Goal: Check status: Check status

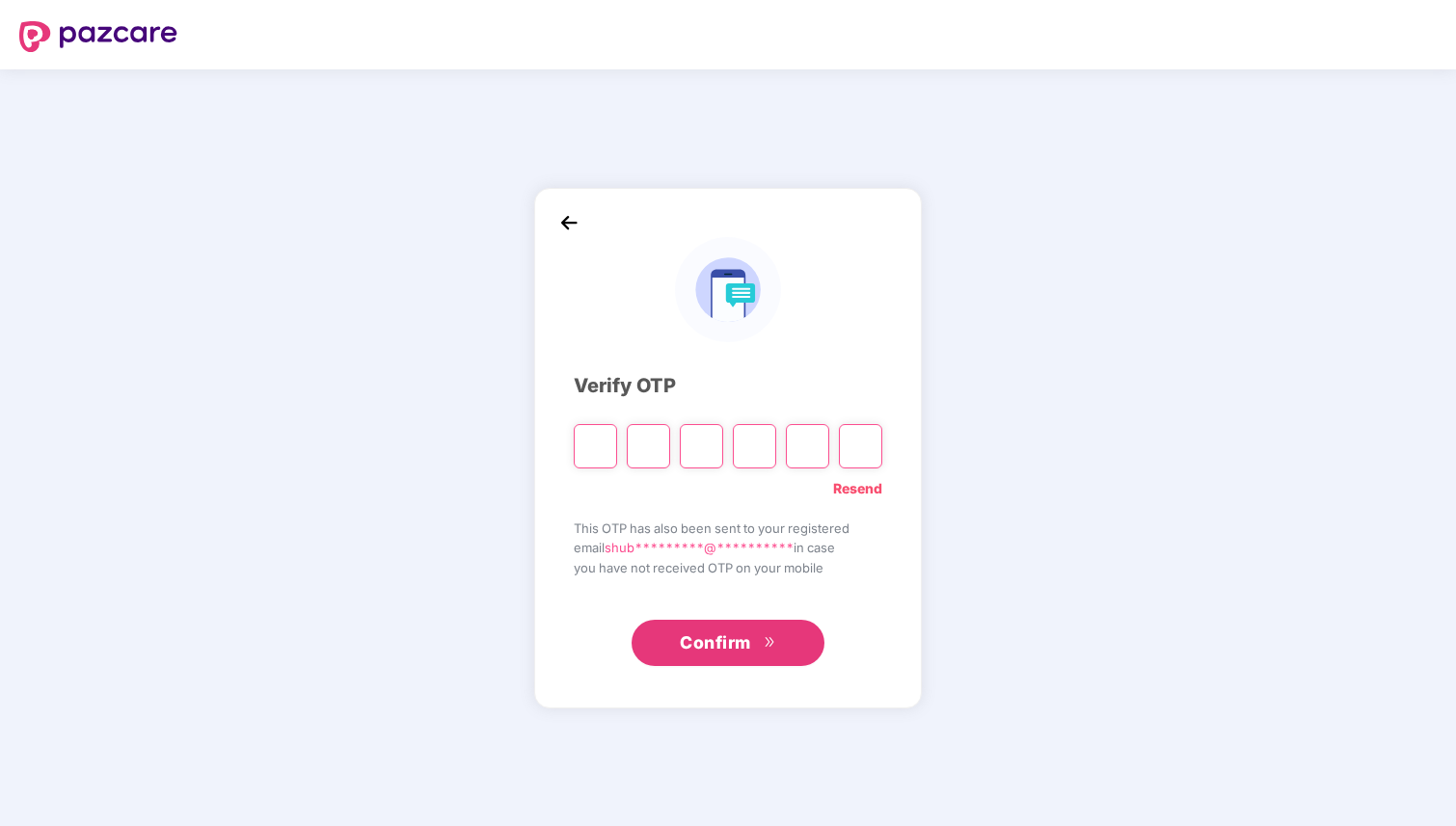
type input "*"
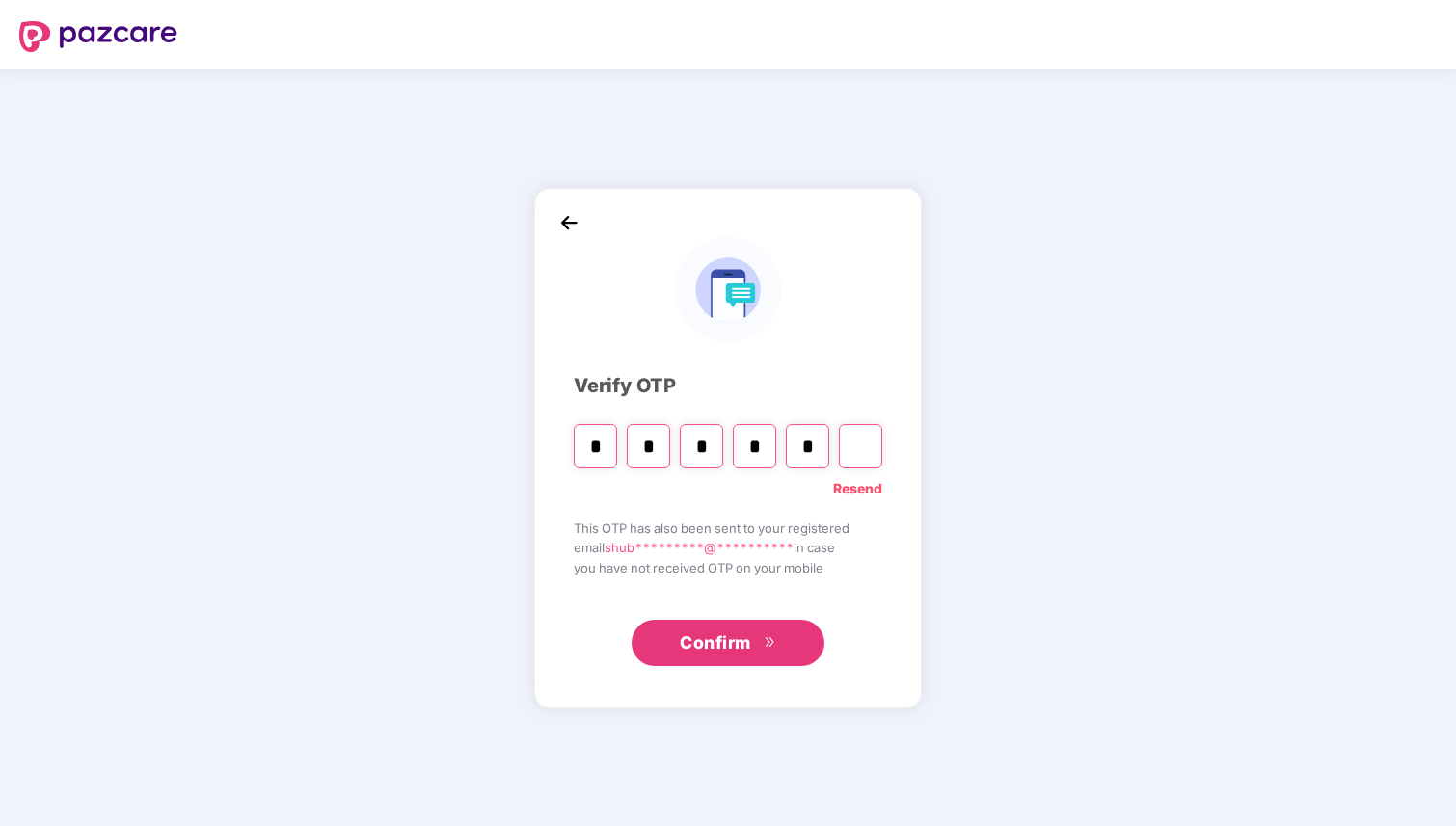
type input "*"
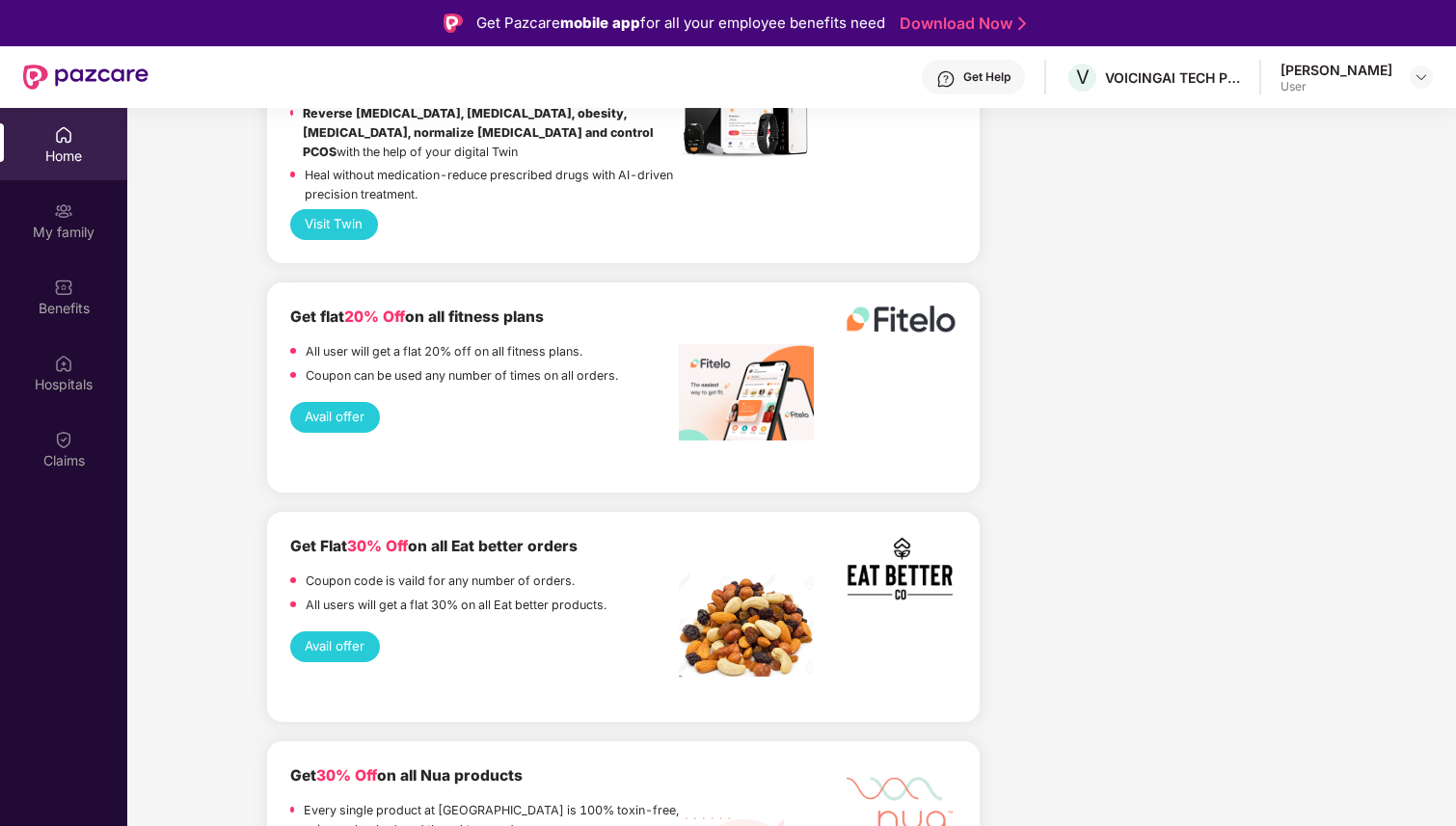
scroll to position [108, 0]
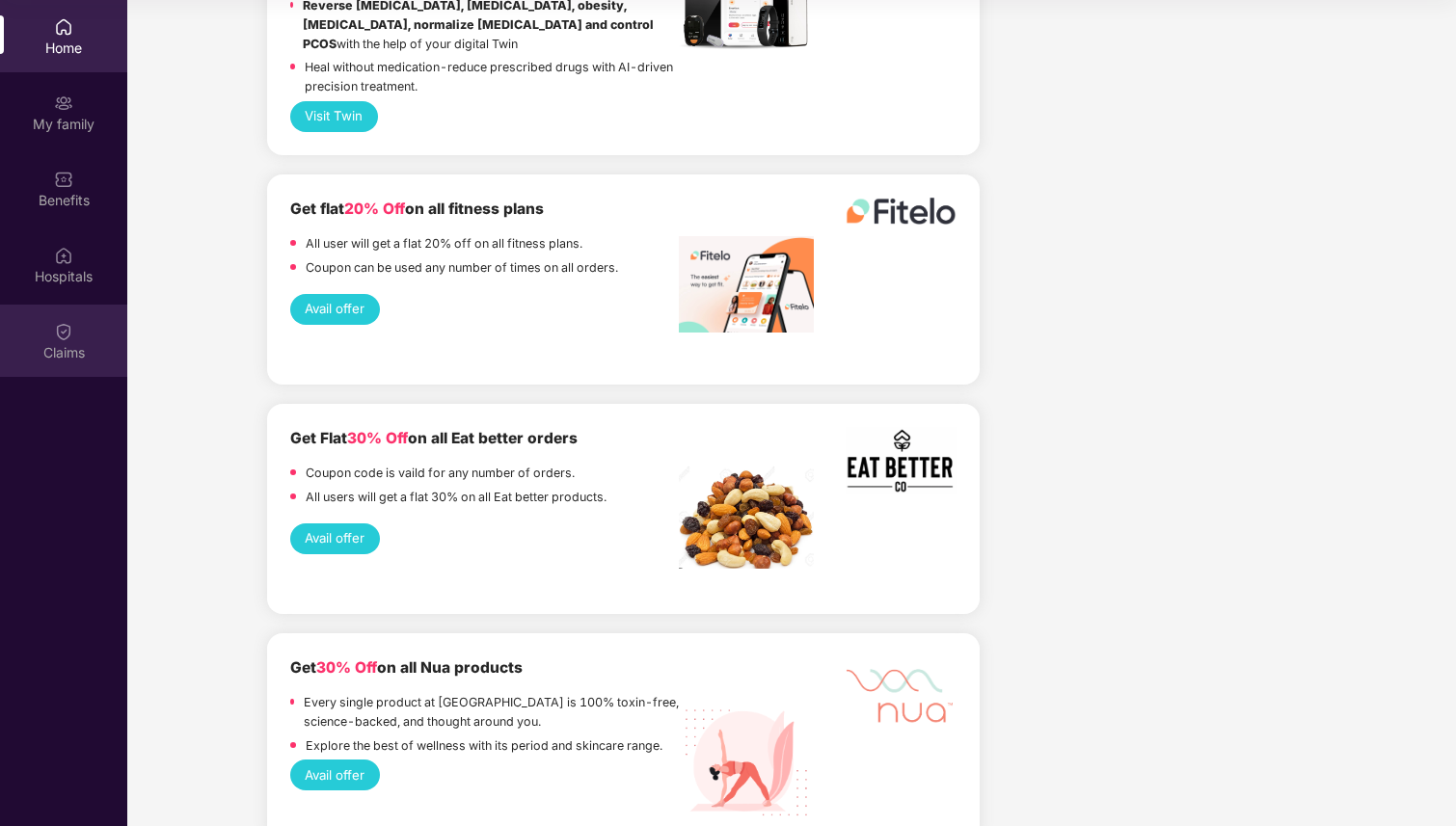
click at [71, 355] on div "Claims" at bounding box center [63, 352] width 128 height 19
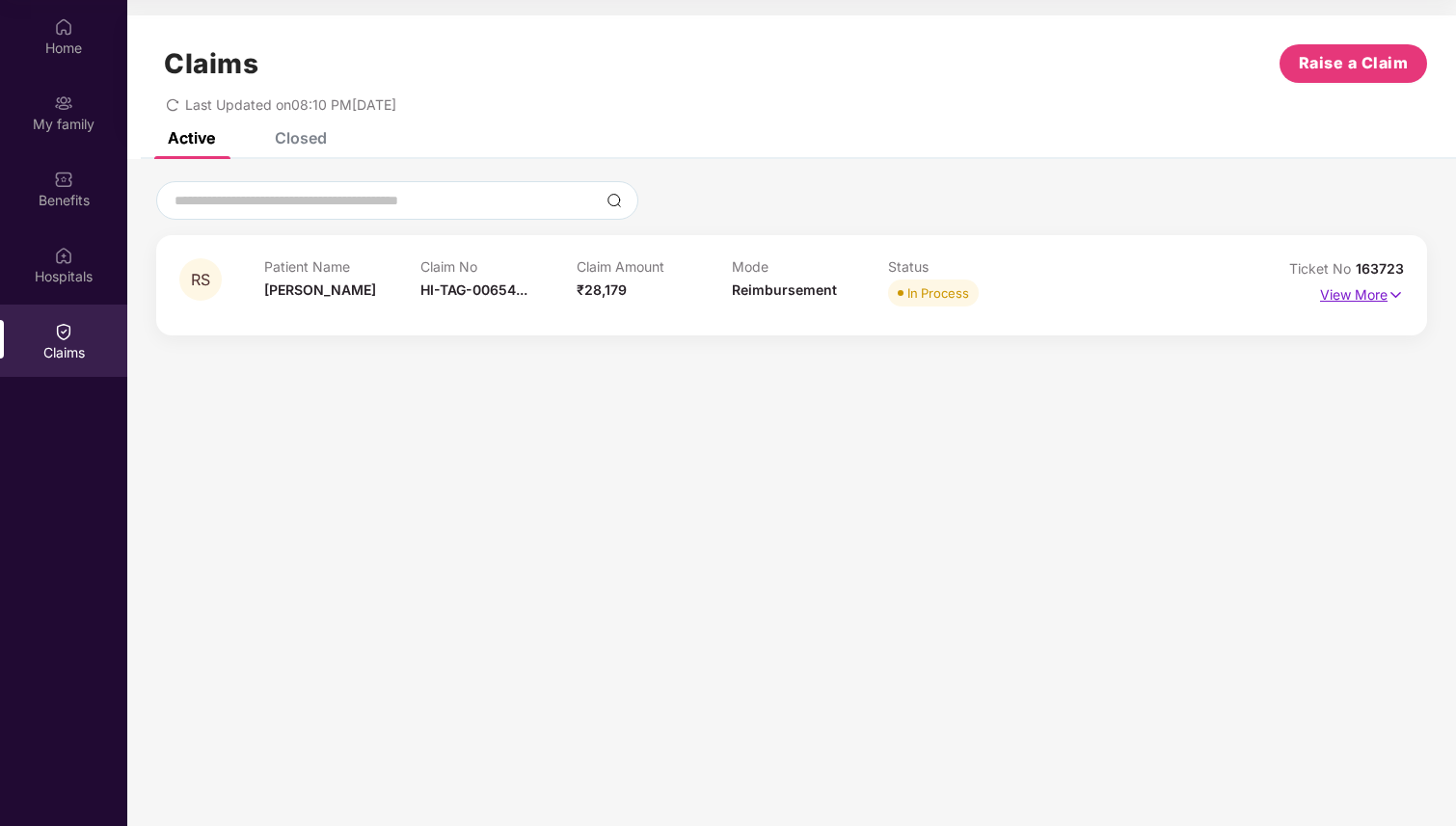
click at [1345, 296] on p "View More" at bounding box center [1362, 293] width 84 height 26
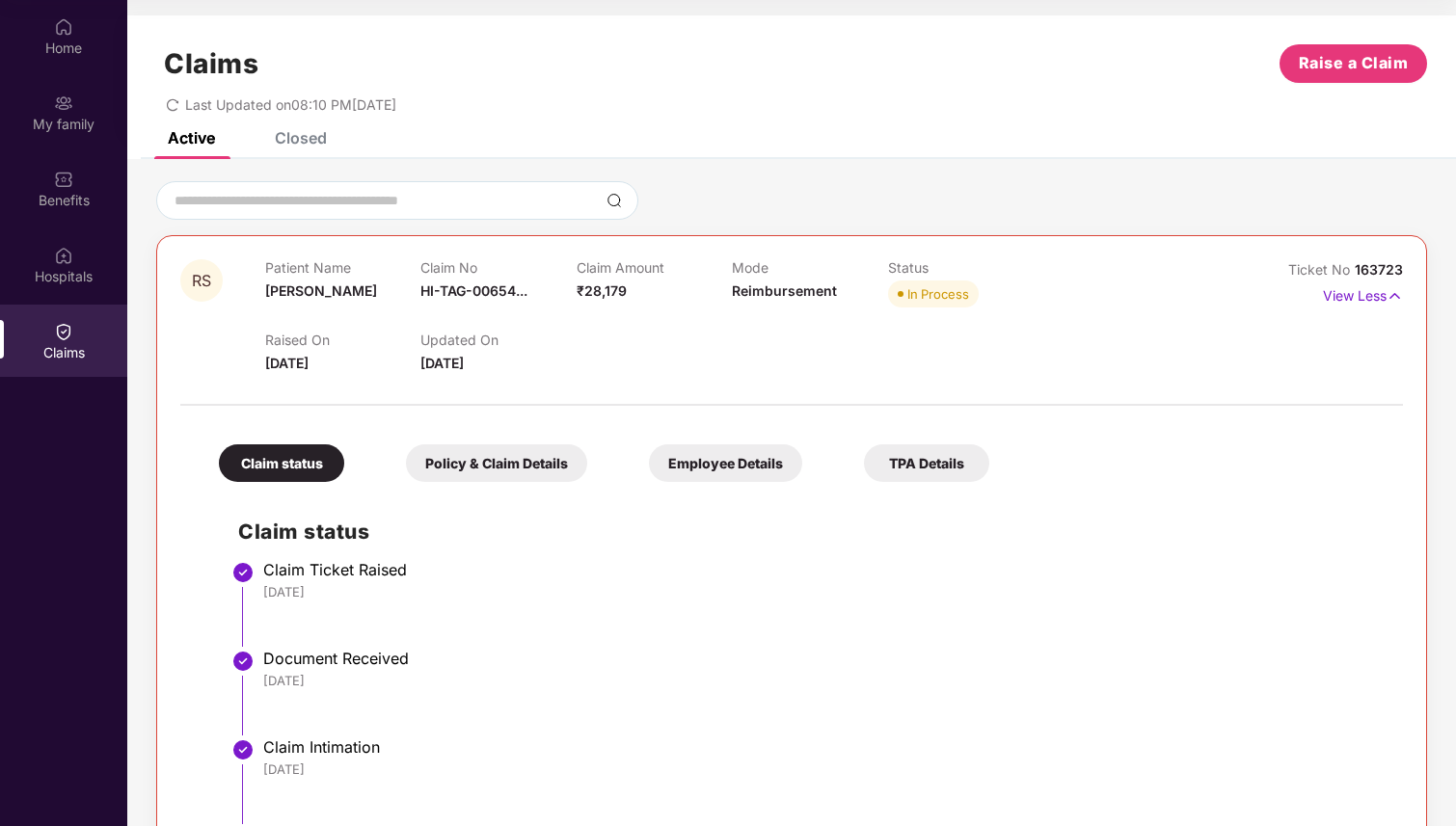
scroll to position [256, 0]
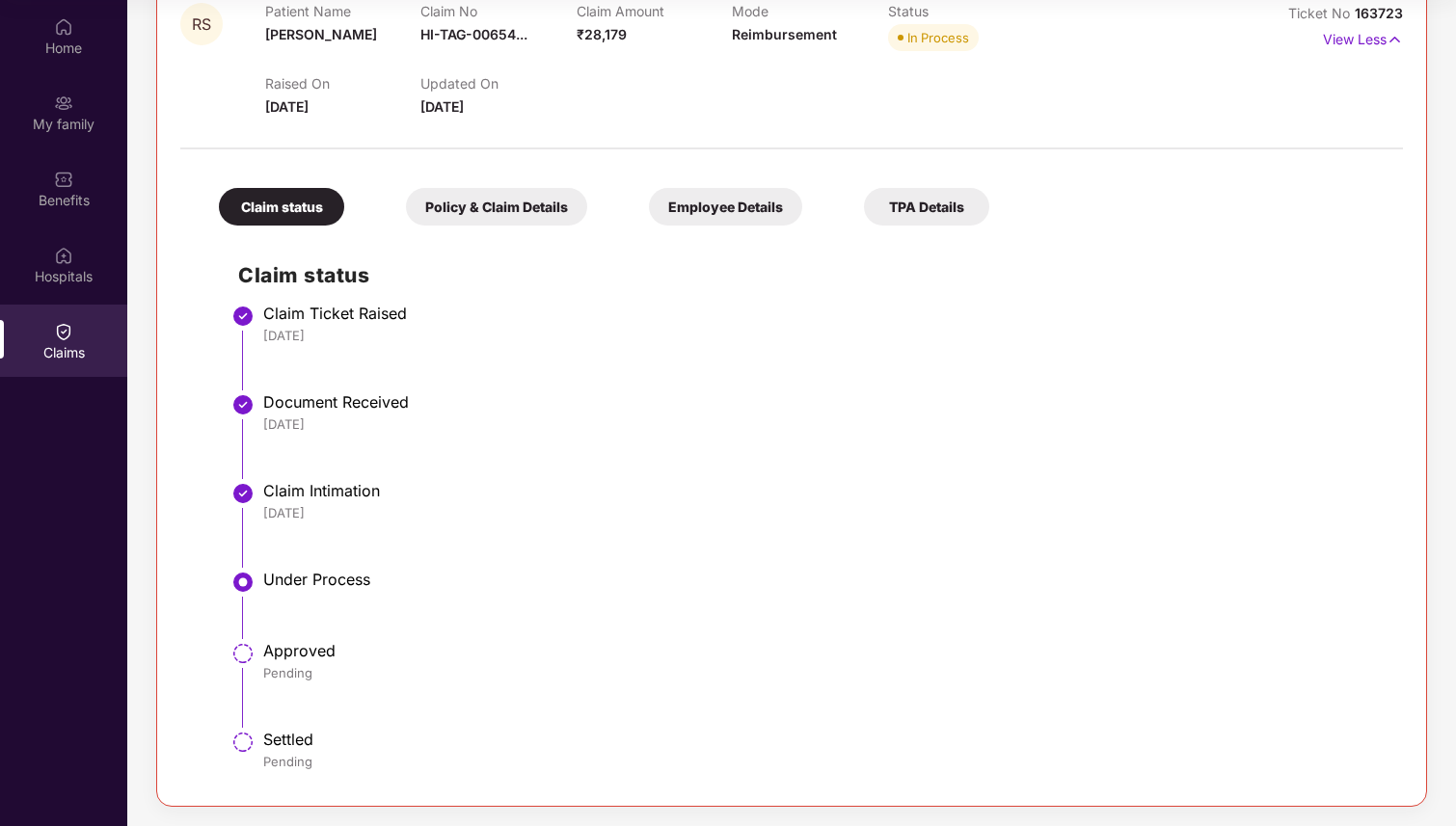
click at [241, 573] on img at bounding box center [243, 582] width 23 height 23
click at [326, 573] on div "Under Process" at bounding box center [824, 579] width 1120 height 19
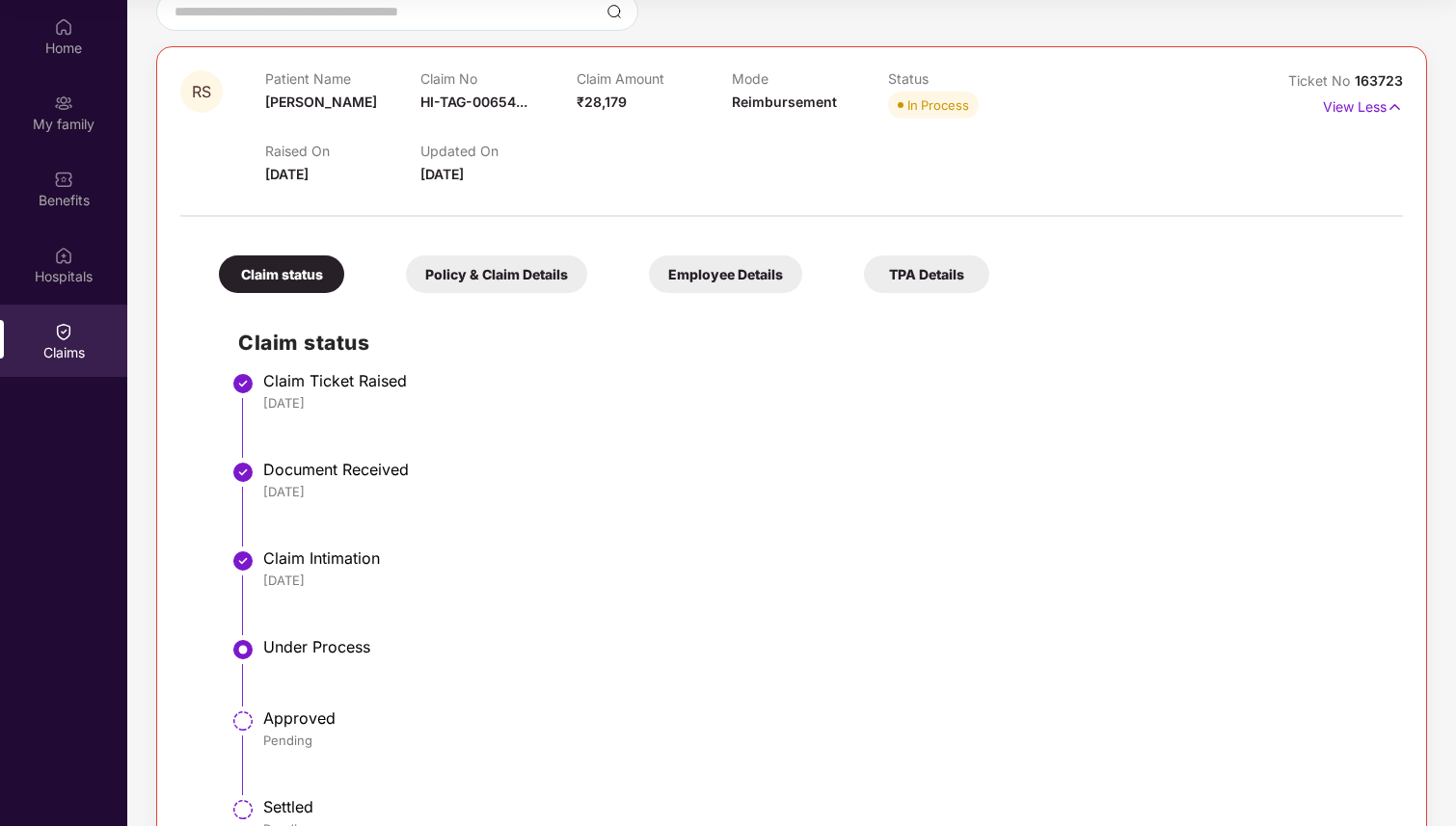
scroll to position [173, 0]
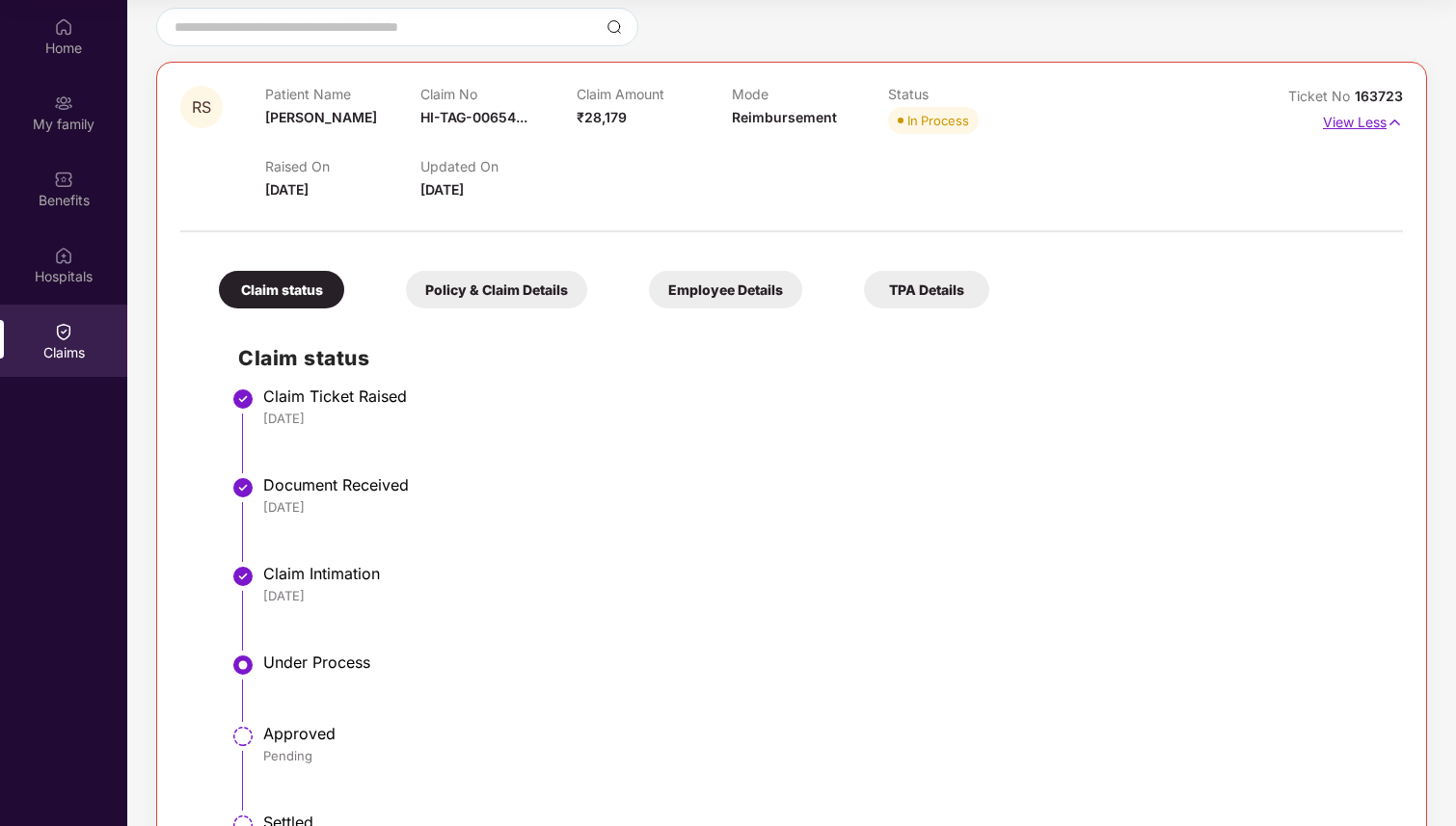
click at [1358, 123] on p "View Less" at bounding box center [1363, 120] width 80 height 26
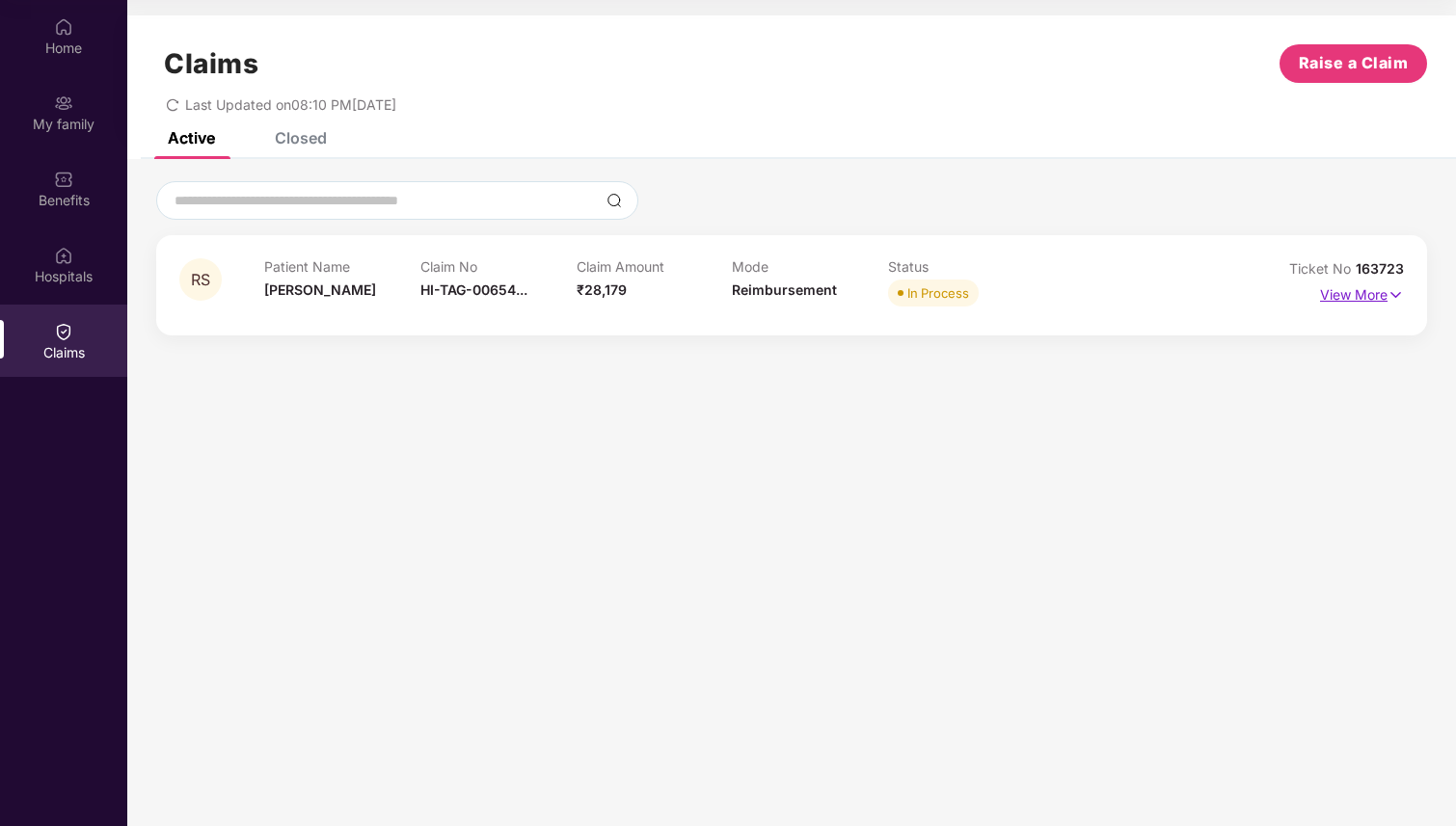
click at [1362, 298] on p "View More" at bounding box center [1362, 293] width 84 height 26
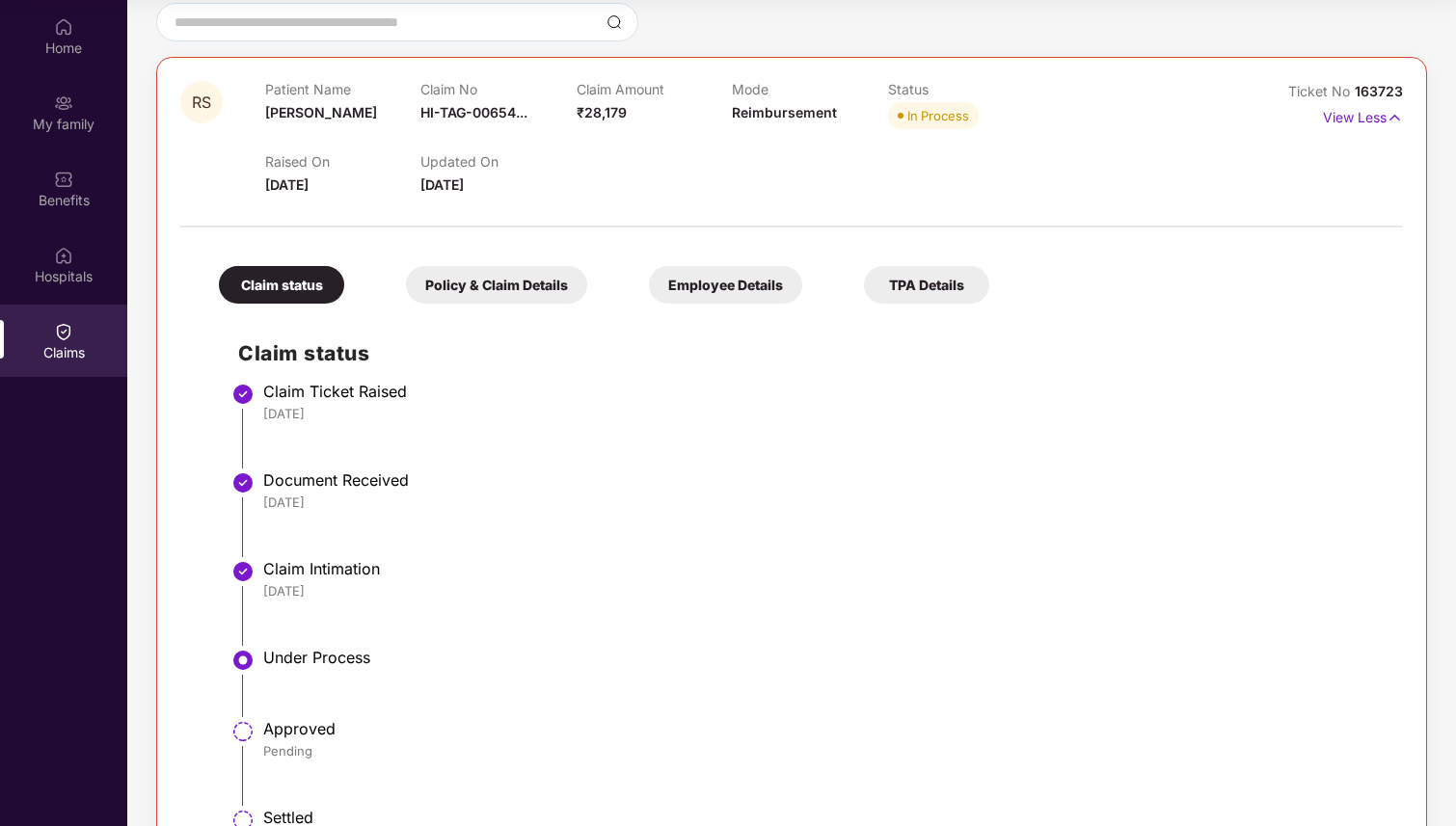
scroll to position [162, 0]
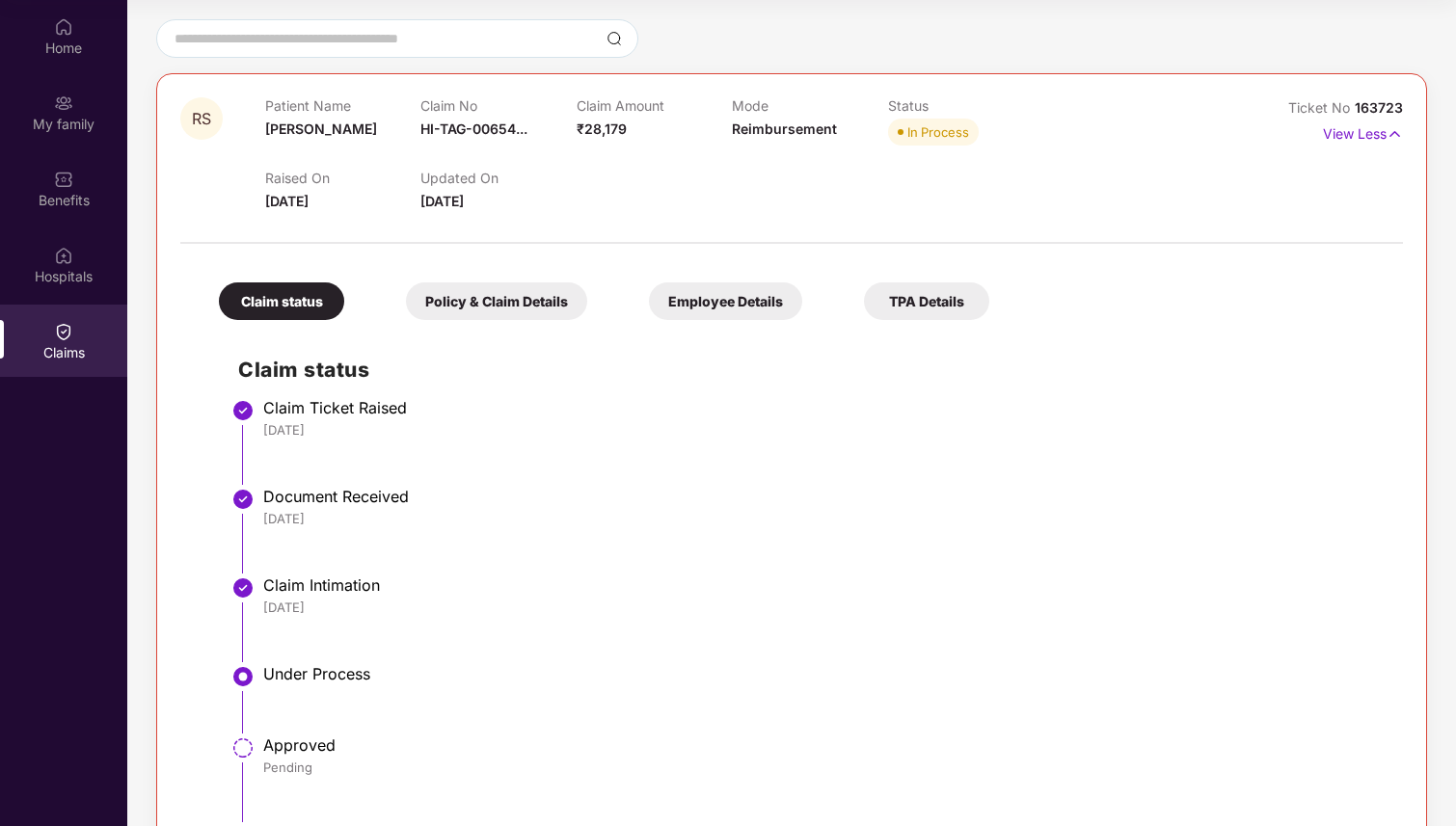
click at [532, 293] on div "Policy & Claim Details" at bounding box center [496, 301] width 181 height 38
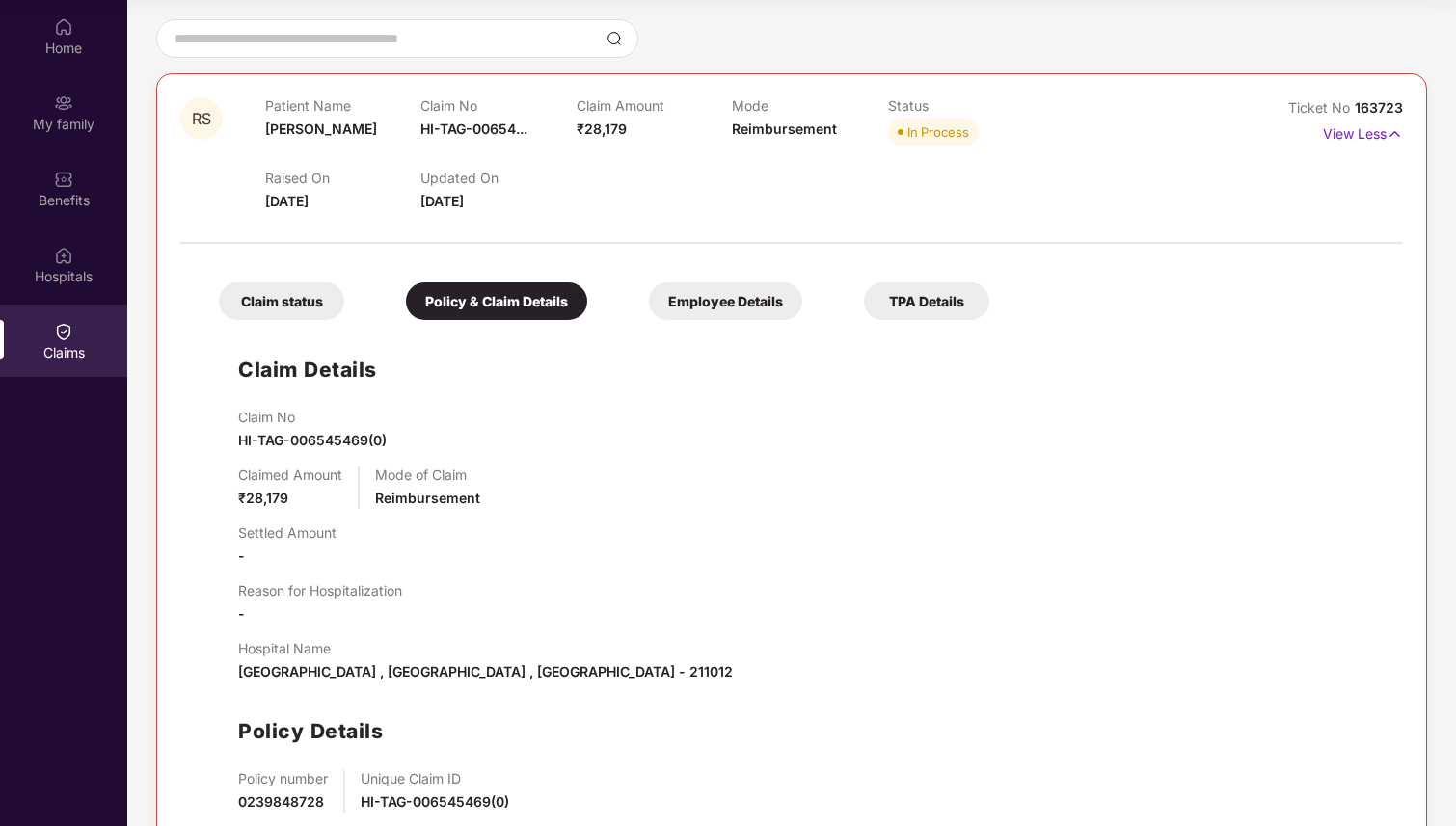
scroll to position [265, 0]
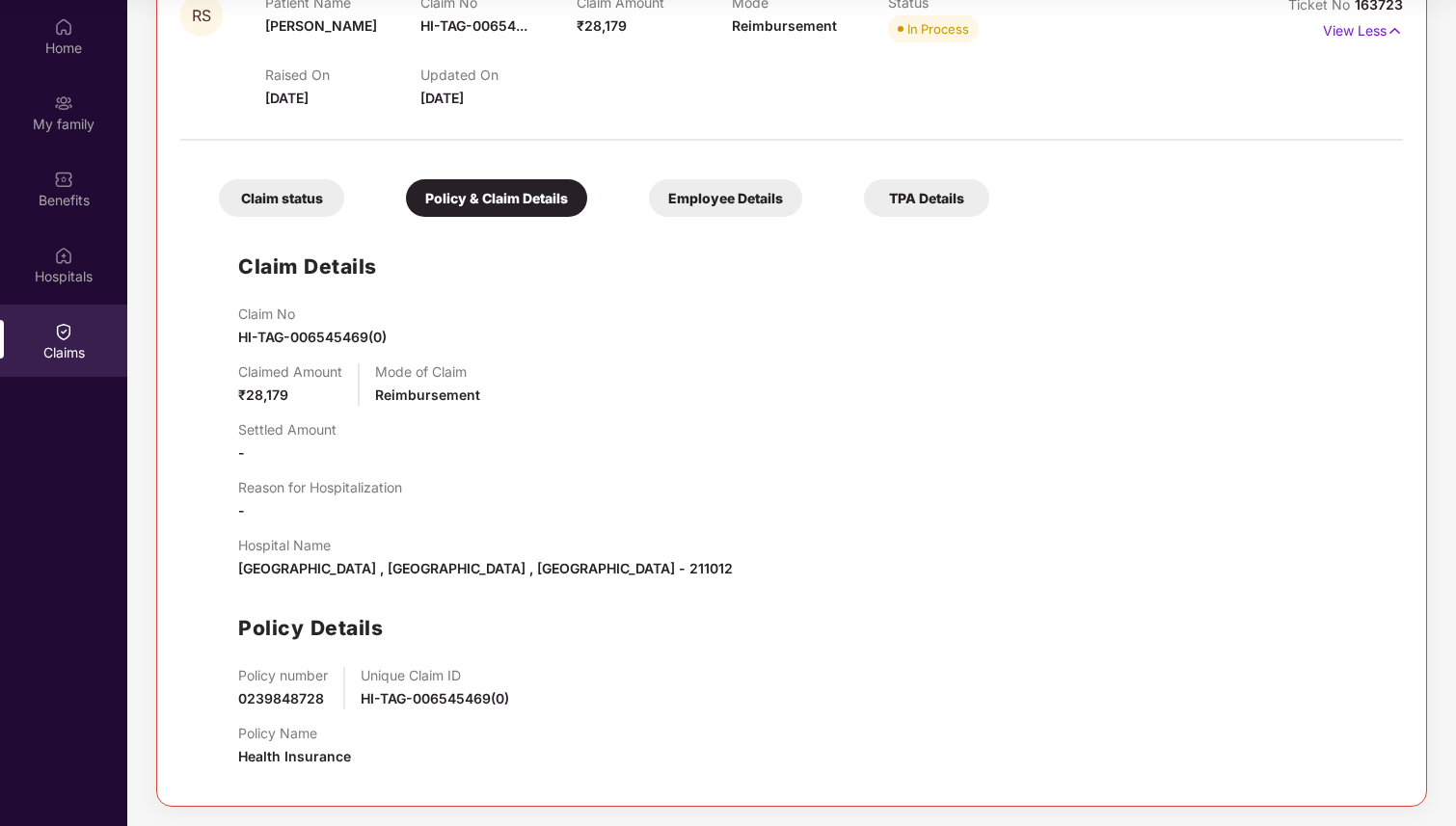
click at [728, 196] on div "Employee Details" at bounding box center [726, 198] width 153 height 38
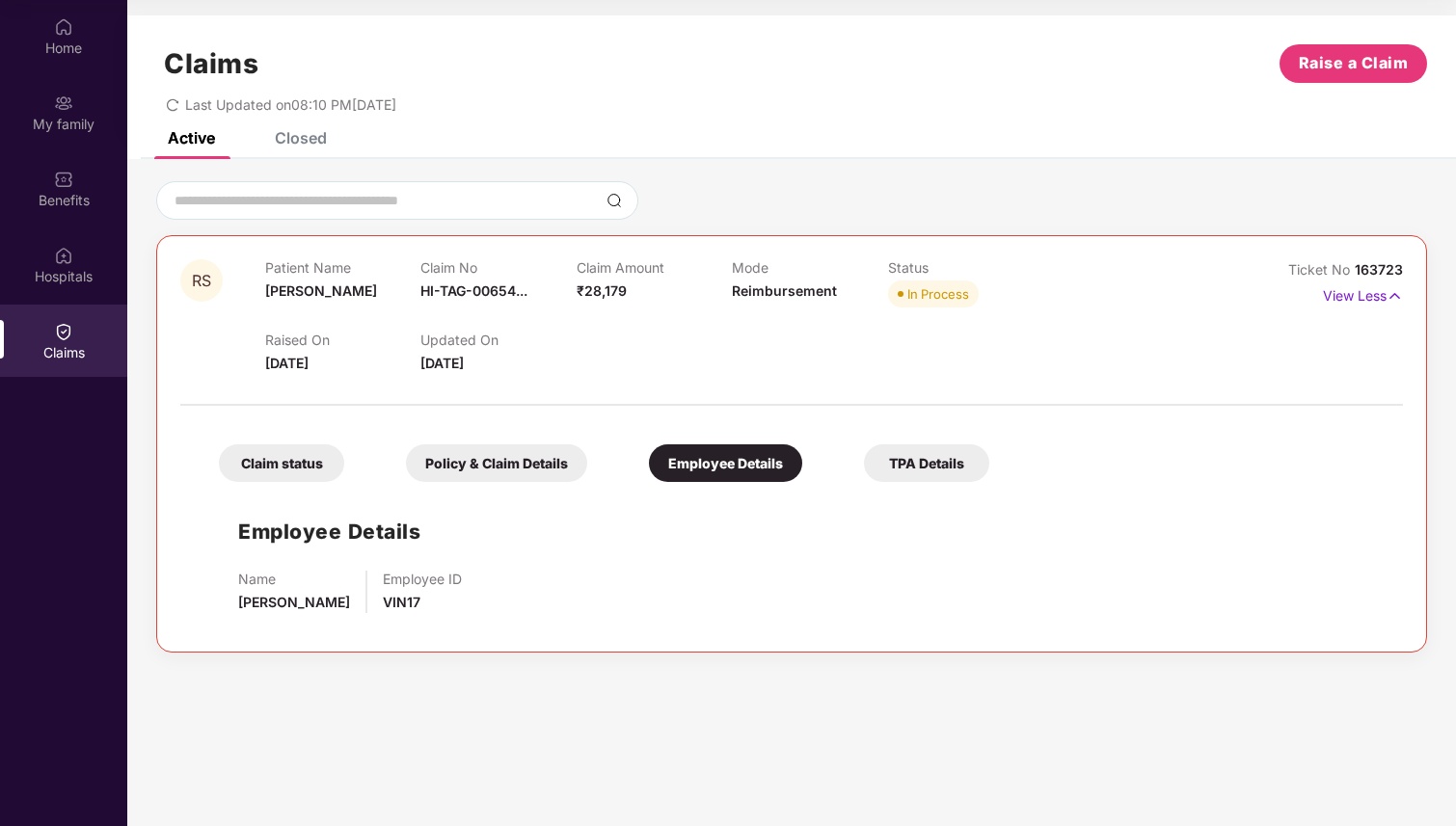
scroll to position [0, 0]
click at [938, 449] on div "TPA Details" at bounding box center [926, 463] width 126 height 38
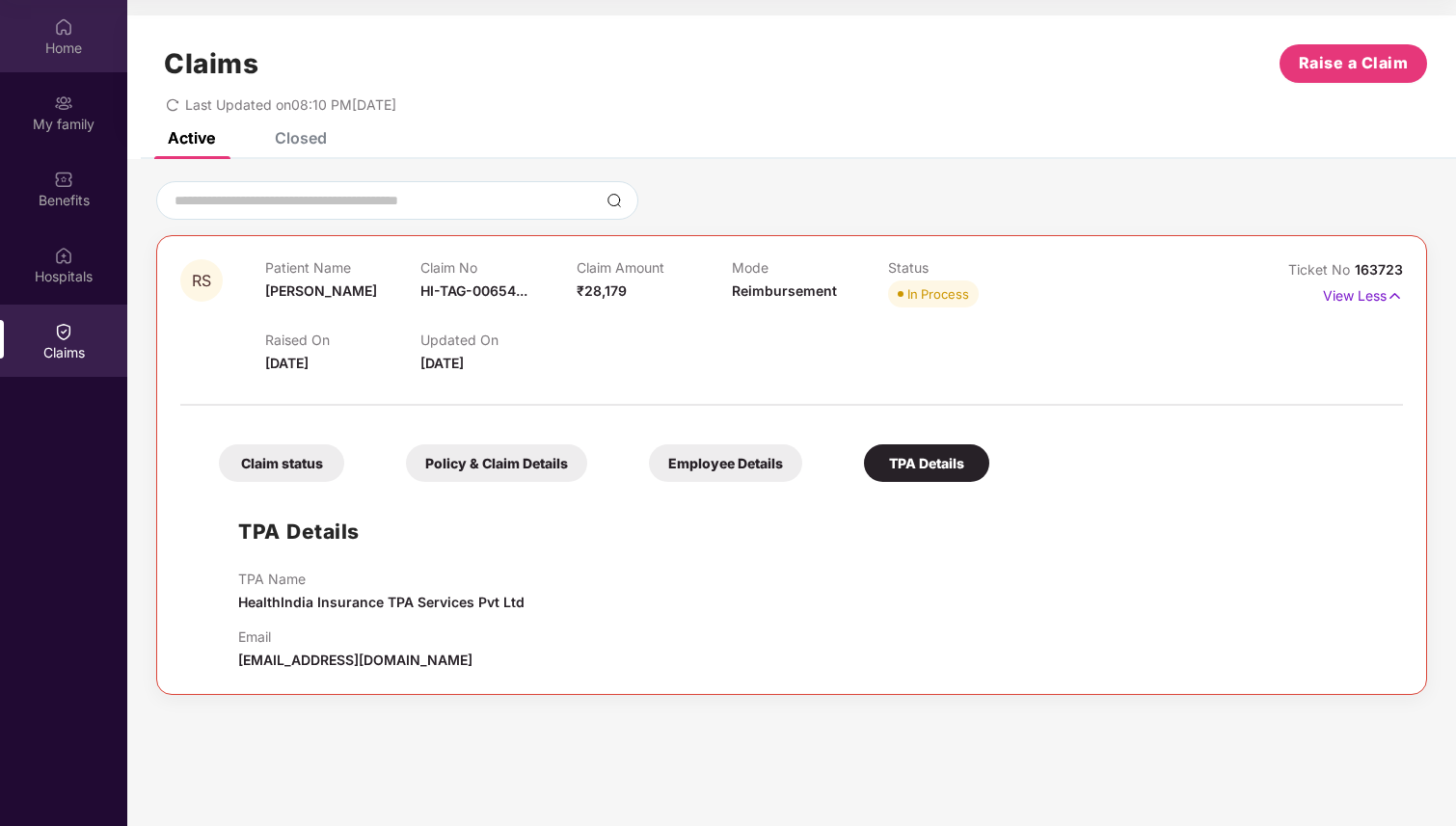
click at [58, 36] on img at bounding box center [63, 27] width 19 height 19
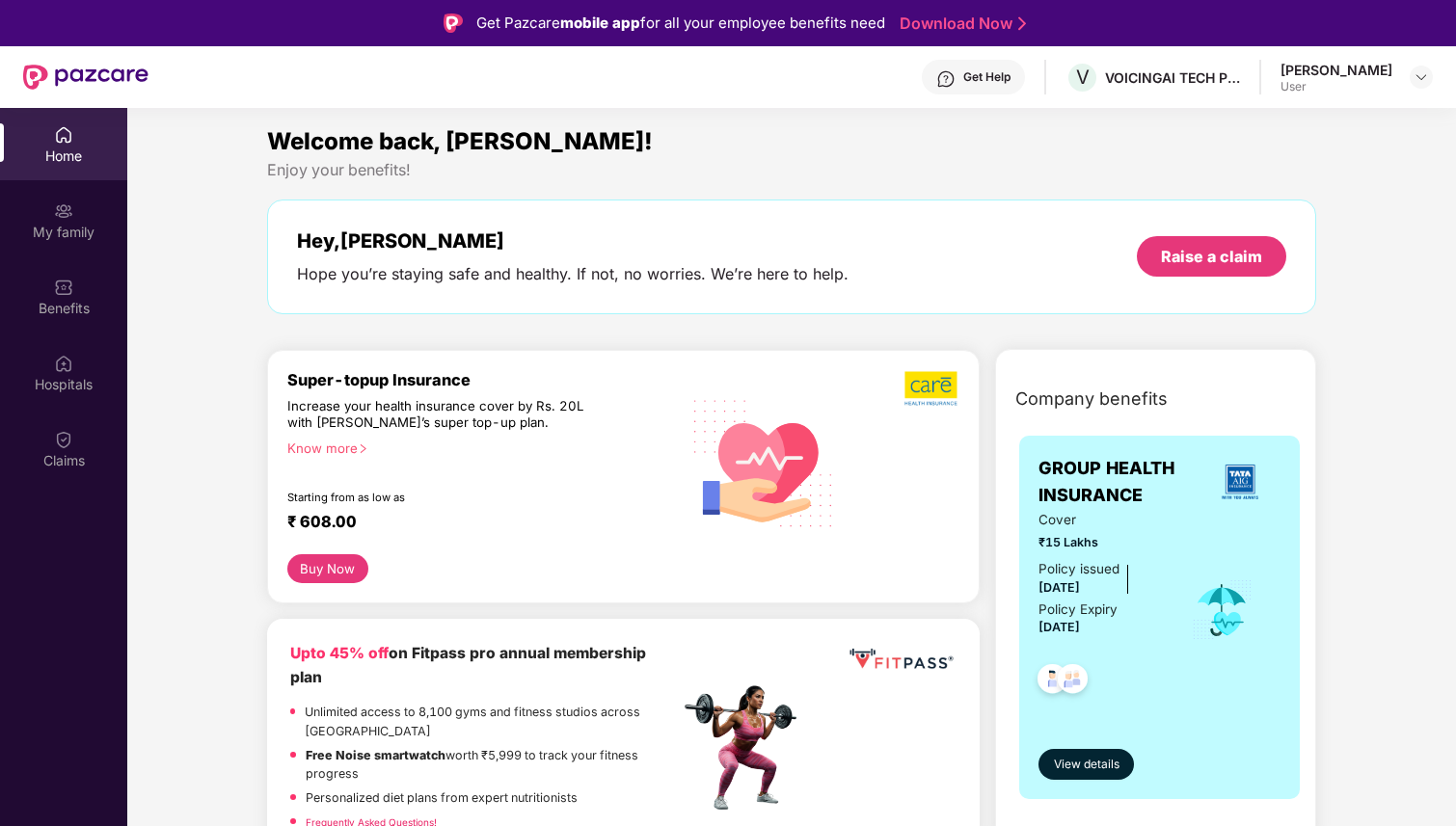
click at [1361, 72] on div "[PERSON_NAME]" at bounding box center [1336, 69] width 112 height 19
click at [1394, 74] on div "[PERSON_NAME] User" at bounding box center [1357, 77] width 152 height 34
click at [1422, 74] on img at bounding box center [1421, 77] width 16 height 16
click at [969, 80] on div "Get Help" at bounding box center [973, 76] width 103 height 35
click at [1165, 153] on div "Welcome back, [PERSON_NAME]!" at bounding box center [792, 141] width 1049 height 37
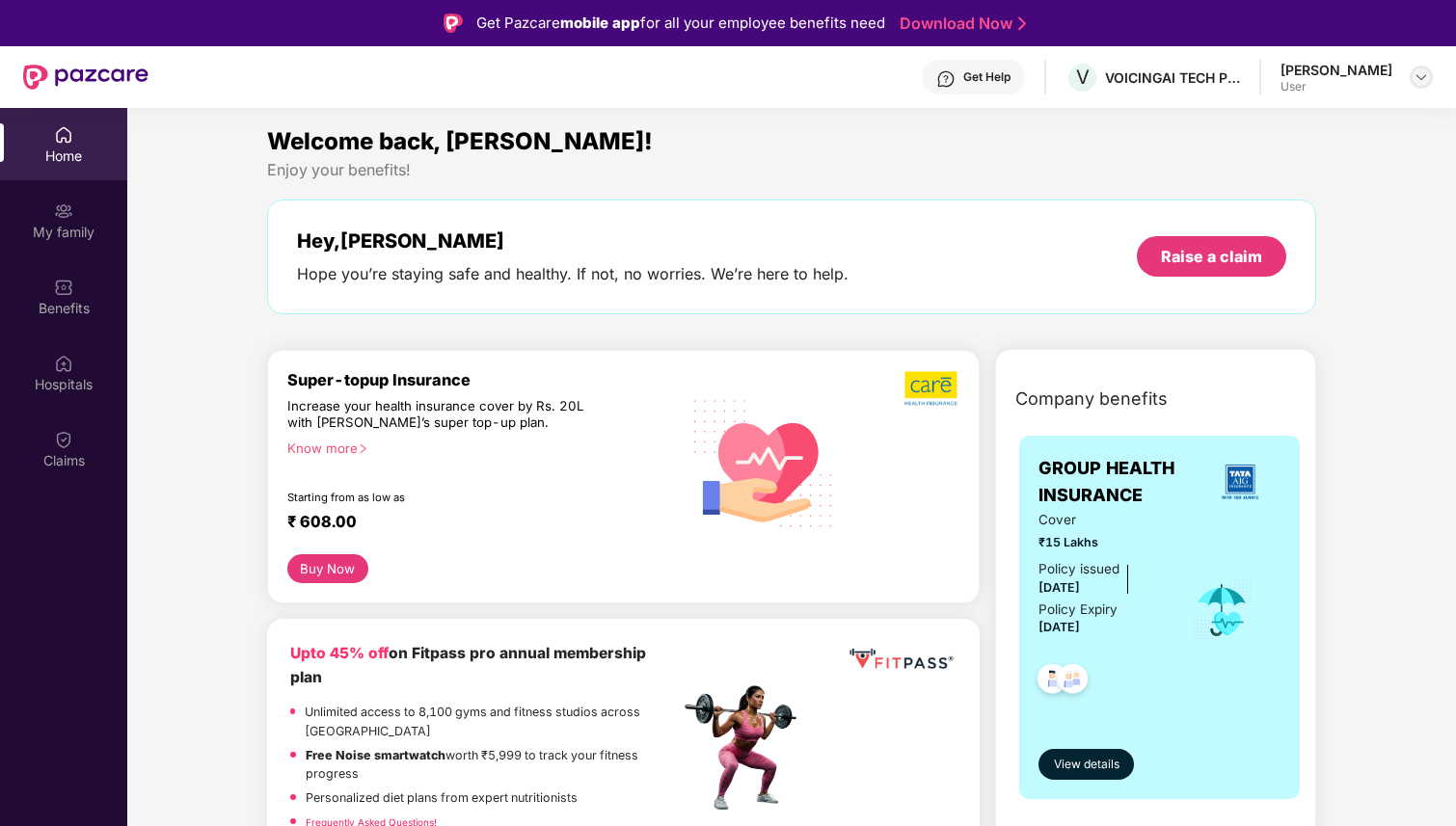
click at [1428, 67] on div at bounding box center [1420, 76] width 23 height 23
click at [1427, 74] on img at bounding box center [1421, 77] width 16 height 16
click at [1367, 75] on div "[PERSON_NAME]" at bounding box center [1336, 69] width 112 height 19
click at [1416, 77] on img at bounding box center [1421, 77] width 16 height 16
click at [1244, 125] on div "Logout" at bounding box center [1330, 123] width 250 height 38
